Goal: Answer question/provide support: Share knowledge or assist other users

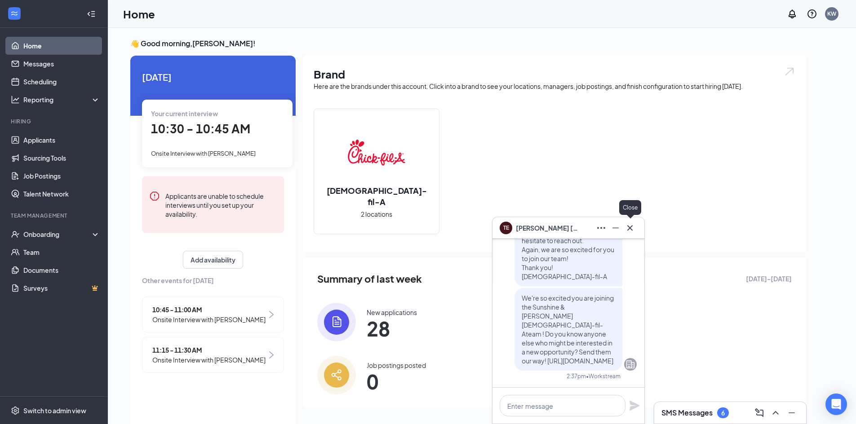
click at [632, 229] on icon "Cross" at bounding box center [629, 228] width 11 height 11
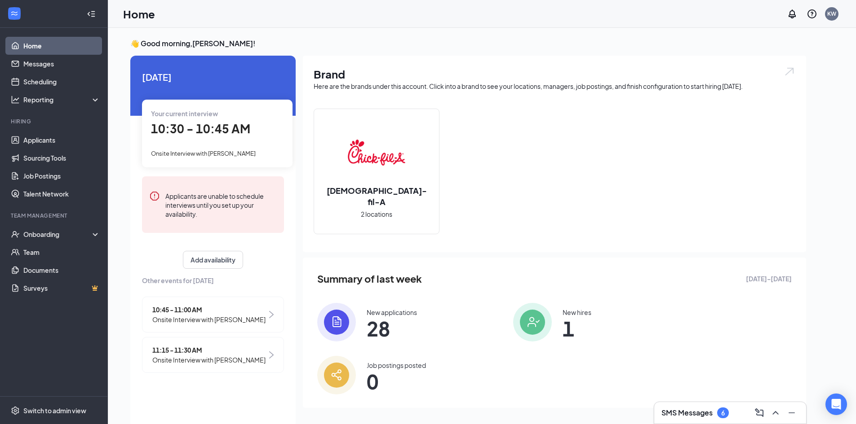
click at [224, 148] on div "Your current interview 10:30 - 10:45 AM Onsite Interview with [PERSON_NAME]" at bounding box center [217, 133] width 150 height 67
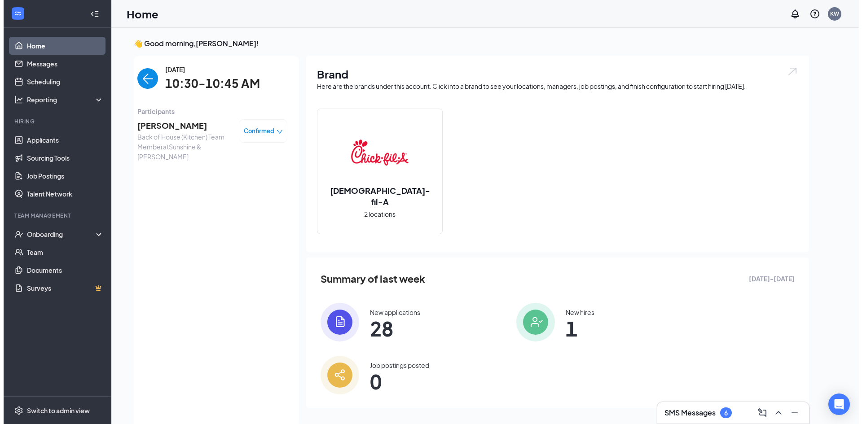
scroll to position [4, 0]
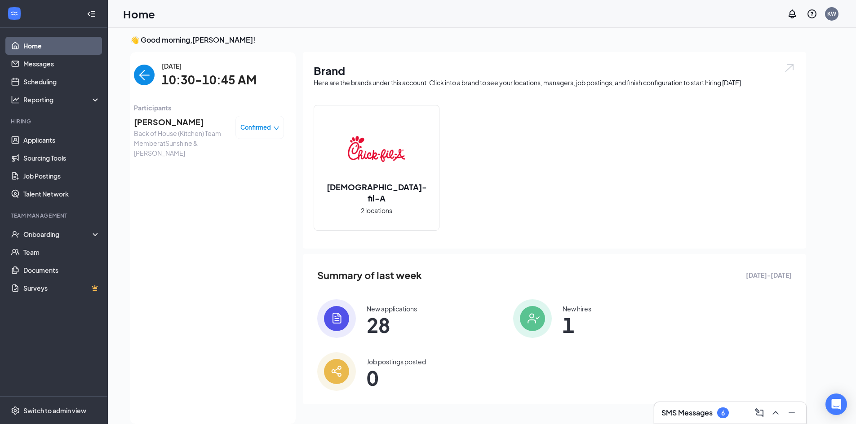
click at [163, 125] on span "[PERSON_NAME]" at bounding box center [181, 122] width 94 height 13
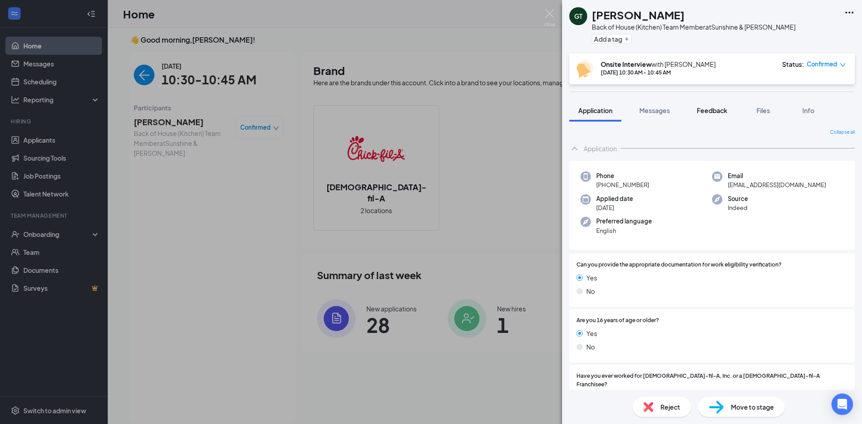
click at [727, 113] on span "Feedback" at bounding box center [712, 110] width 31 height 8
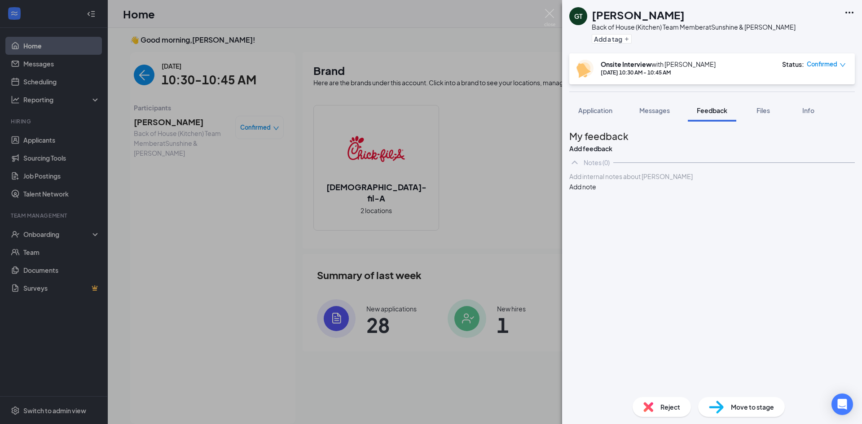
click at [698, 181] on div at bounding box center [712, 176] width 285 height 9
click at [593, 200] on div "-" at bounding box center [712, 195] width 285 height 9
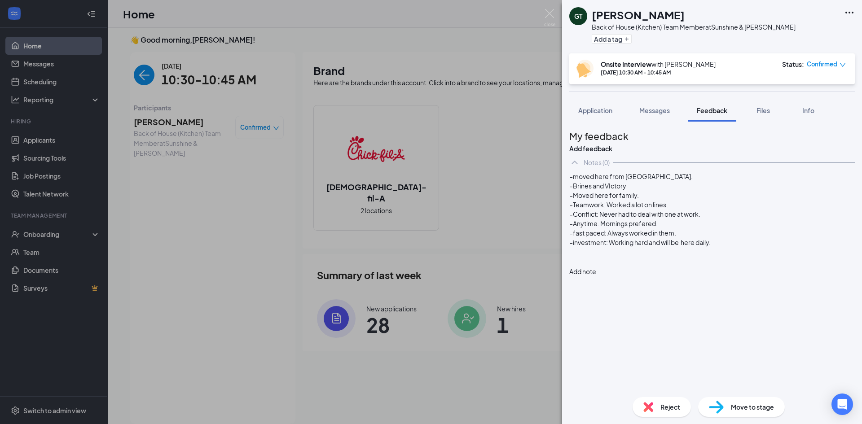
click at [597, 267] on button "Add note" at bounding box center [583, 272] width 27 height 10
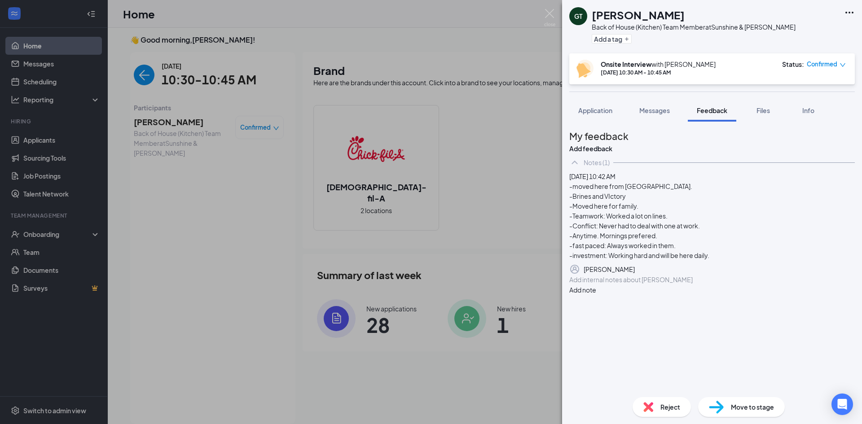
click at [855, 270] on icon "Pen" at bounding box center [855, 270] width 0 height 0
click at [711, 257] on div "-investment: Working hard and will be here daily." at bounding box center [640, 257] width 141 height 9
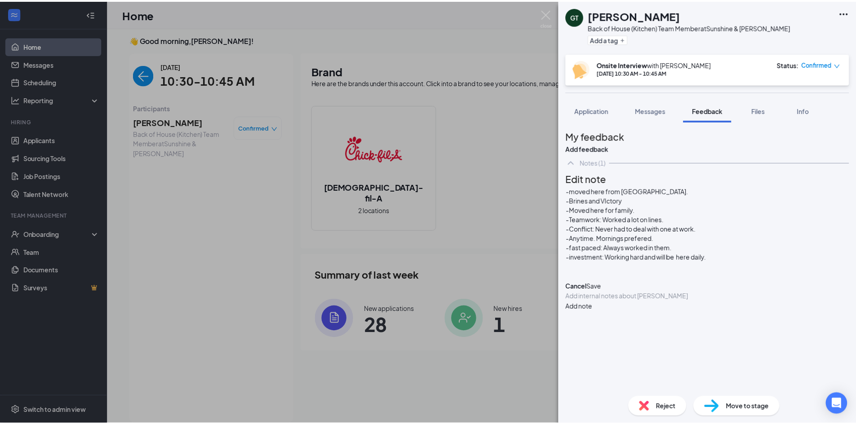
scroll to position [59, 0]
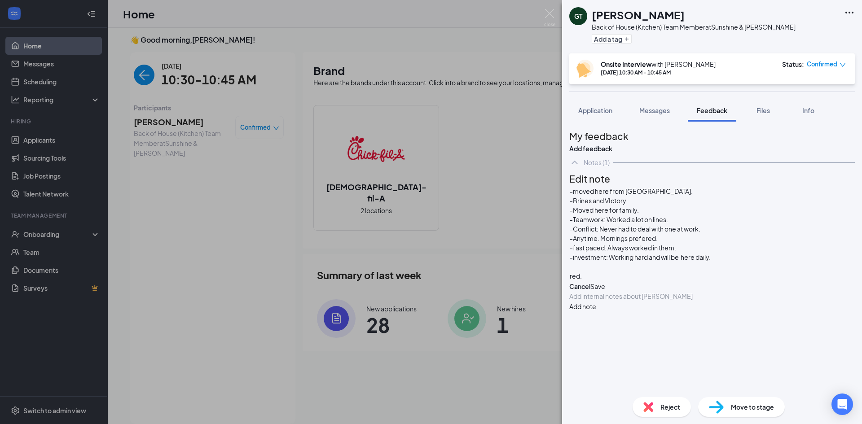
click at [606, 282] on button "Save" at bounding box center [598, 287] width 15 height 10
click at [551, 16] on img at bounding box center [549, 18] width 11 height 18
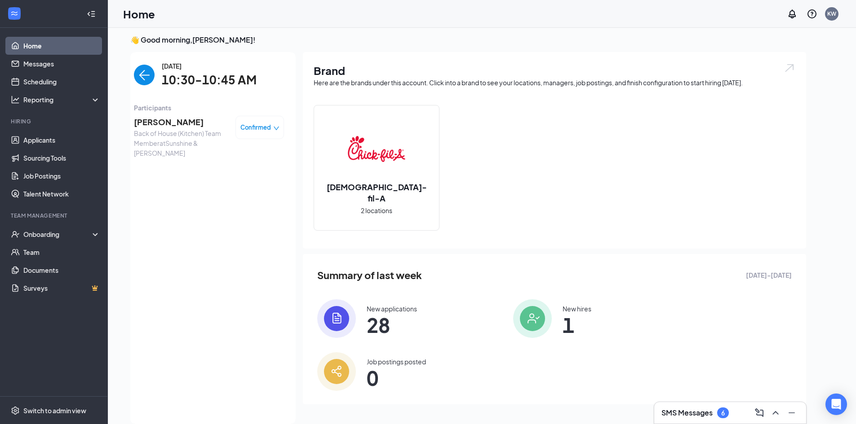
click at [146, 71] on img "back-button" at bounding box center [144, 75] width 21 height 21
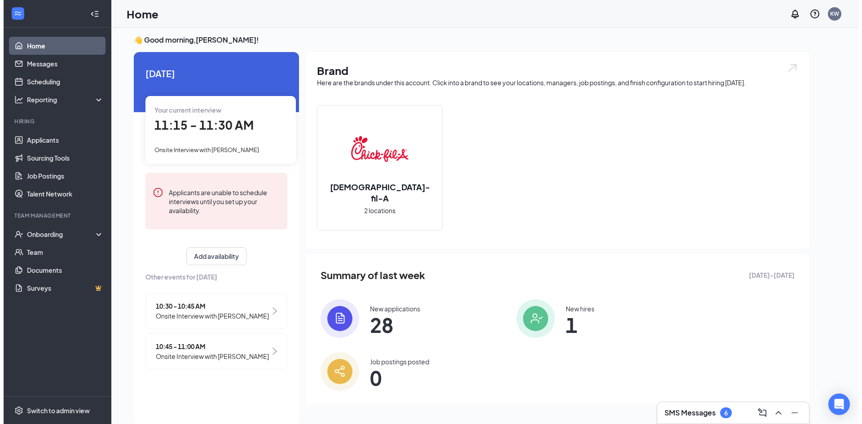
scroll to position [19, 0]
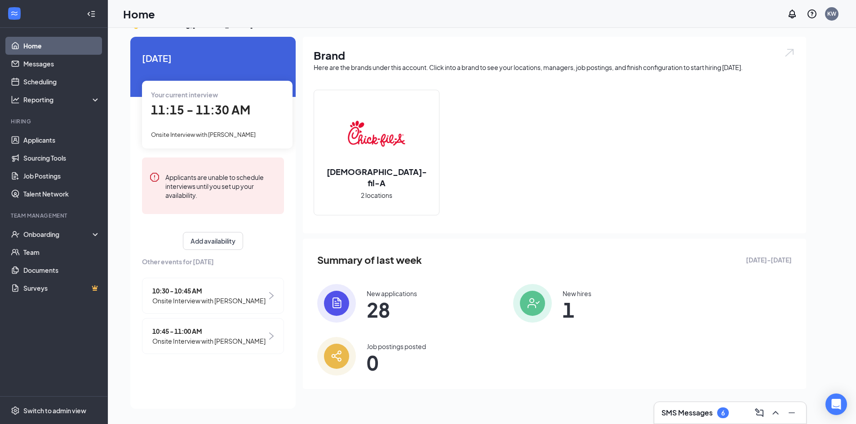
click at [220, 120] on div "Your current interview 11:15 - 11:30 AM Onsite Interview with [PERSON_NAME]" at bounding box center [217, 114] width 150 height 67
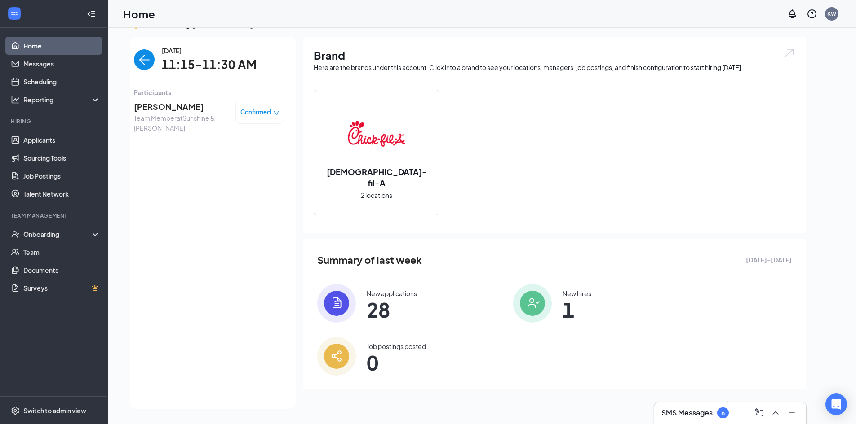
click at [167, 107] on span "[PERSON_NAME]" at bounding box center [181, 107] width 94 height 13
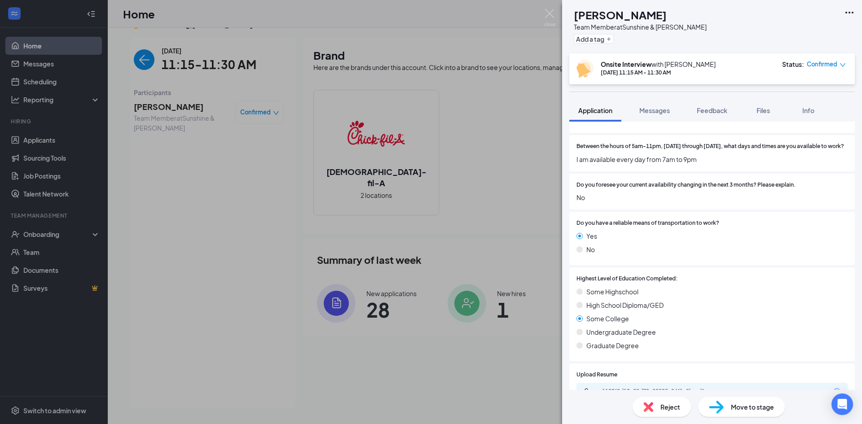
scroll to position [622, 0]
click at [720, 109] on span "Feedback" at bounding box center [712, 110] width 31 height 8
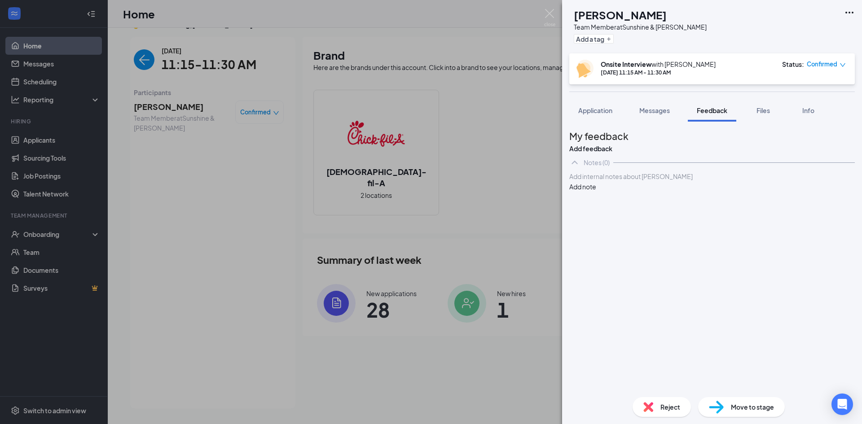
click at [650, 181] on div at bounding box center [712, 176] width 285 height 9
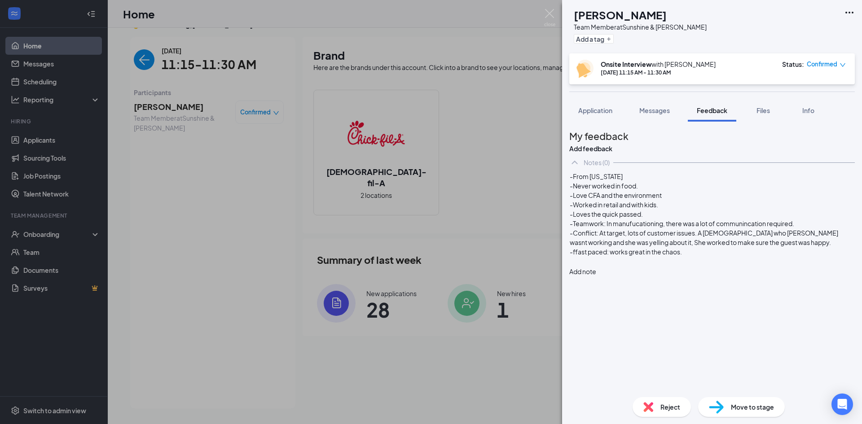
click at [594, 256] on span "-ffast paced: works great in the chaos." at bounding box center [626, 252] width 112 height 8
click at [584, 277] on div "-From [US_STATE] -Never worked in food. -Love CFA and the environment -Worked i…" at bounding box center [713, 224] width 286 height 105
click at [601, 266] on div at bounding box center [712, 261] width 285 height 9
click at [595, 110] on span "Application" at bounding box center [596, 110] width 34 height 8
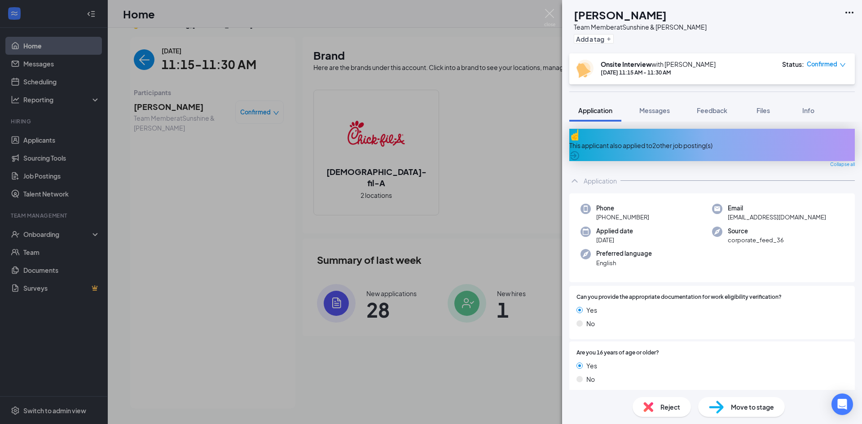
click at [618, 259] on span "English" at bounding box center [625, 263] width 56 height 9
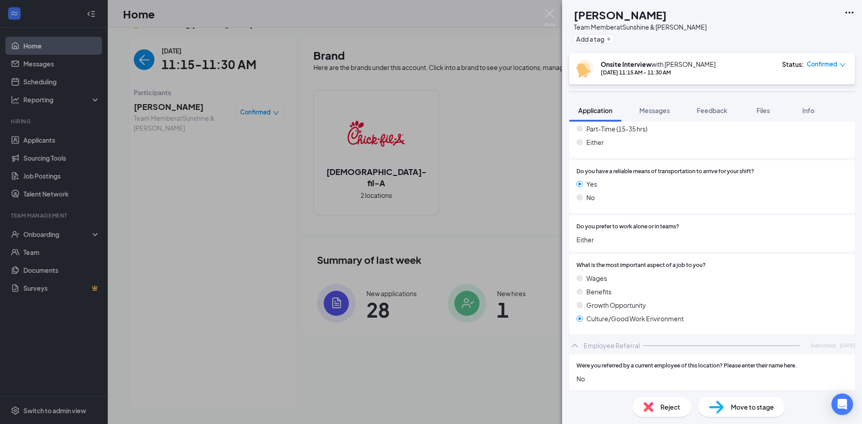
scroll to position [1153, 0]
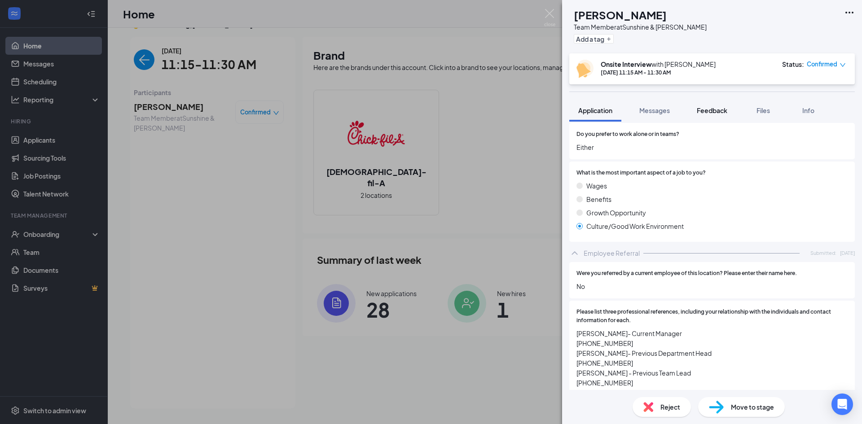
click at [701, 115] on div "Feedback" at bounding box center [712, 110] width 31 height 9
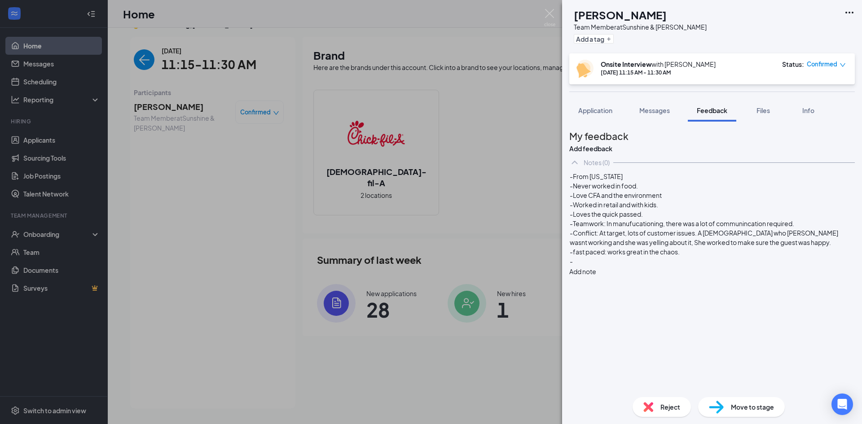
click at [603, 266] on div "-" at bounding box center [712, 261] width 285 height 9
click at [647, 265] on span "-Prefers Mornings BOH but does not" at bounding box center [623, 261] width 107 height 8
click at [703, 266] on div "-Prefers Mornings BOH but does not" at bounding box center [712, 261] width 285 height 9
click at [702, 257] on div "-fast paced: works great in the chaos." at bounding box center [712, 252] width 285 height 9
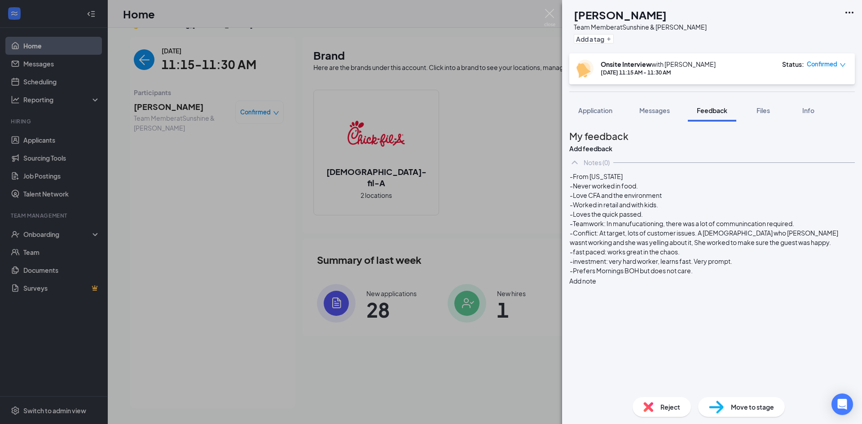
click at [722, 276] on div "-Prefers Mornings BOH but does not care." at bounding box center [712, 270] width 285 height 9
click at [617, 285] on div at bounding box center [712, 280] width 285 height 9
click at [597, 304] on div at bounding box center [712, 299] width 285 height 9
click at [601, 285] on div at bounding box center [712, 280] width 285 height 9
click at [615, 324] on div "-From [US_STATE] -Never worked in food. -Love CFA and the environment -Worked i…" at bounding box center [713, 248] width 286 height 152
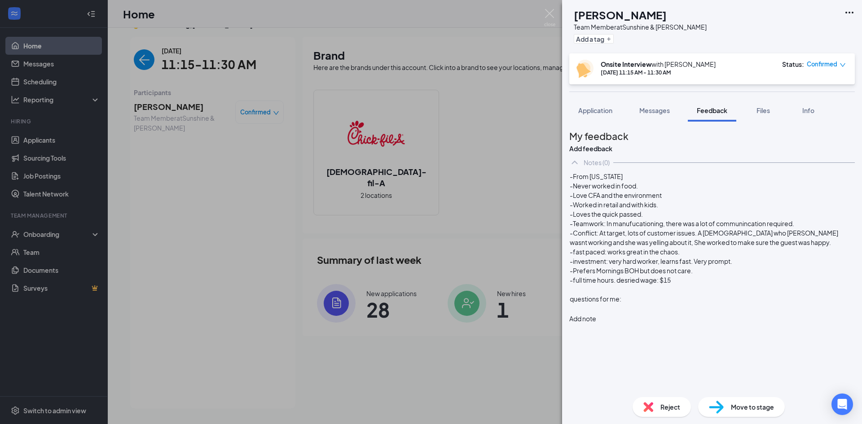
click at [609, 314] on div at bounding box center [712, 308] width 285 height 9
click at [597, 323] on button "Add note" at bounding box center [583, 328] width 27 height 10
